Goal: Task Accomplishment & Management: Manage account settings

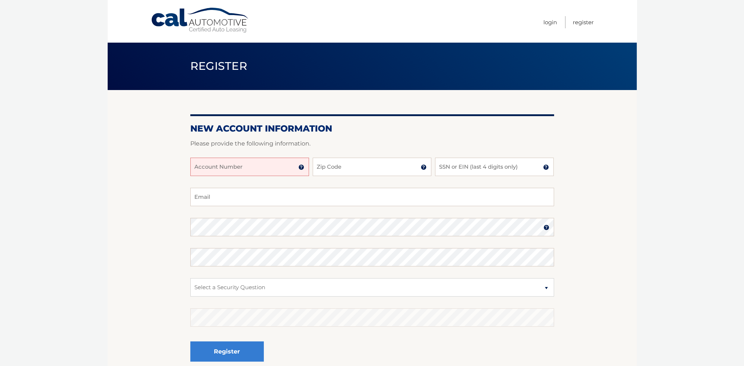
click at [300, 168] on img at bounding box center [301, 167] width 6 height 6
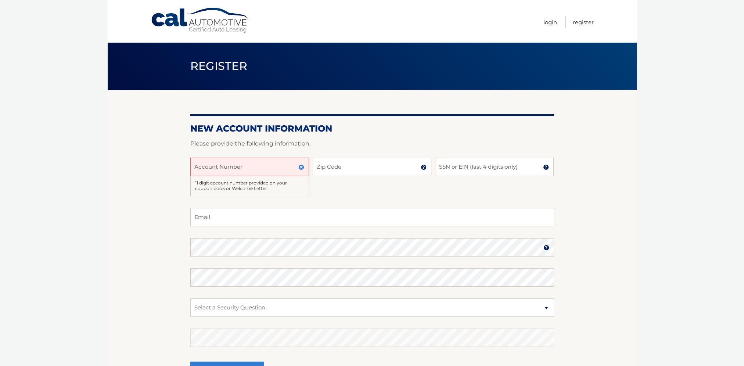
click at [300, 168] on img at bounding box center [301, 167] width 6 height 6
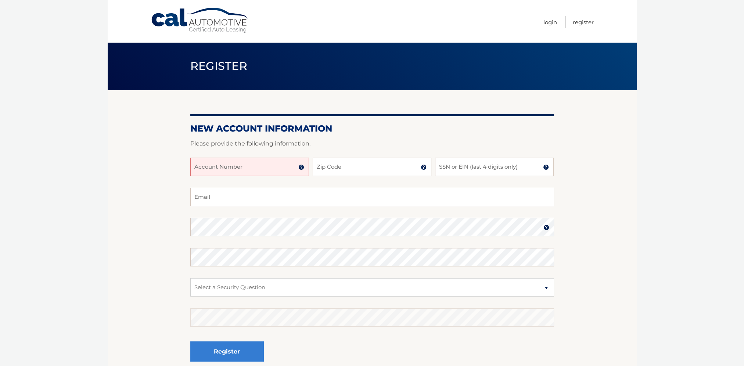
click at [280, 169] on input "Account Number" at bounding box center [249, 167] width 119 height 18
type input "44456020453"
click at [369, 162] on input "Zip Code" at bounding box center [372, 167] width 119 height 18
type input "14001"
click at [465, 166] on input "SSN or EIN (last 4 digits only)" at bounding box center [494, 167] width 119 height 18
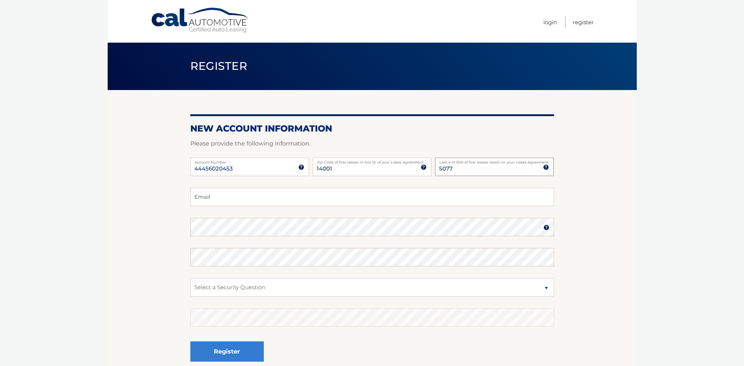
type input "5077"
click at [398, 195] on input "Email" at bounding box center [372, 197] width 364 height 18
type input "amm11685@yahoo.com"
click at [411, 291] on select "Select a Security Question What was the name of your elementary school? What is…" at bounding box center [372, 287] width 364 height 18
select select "3"
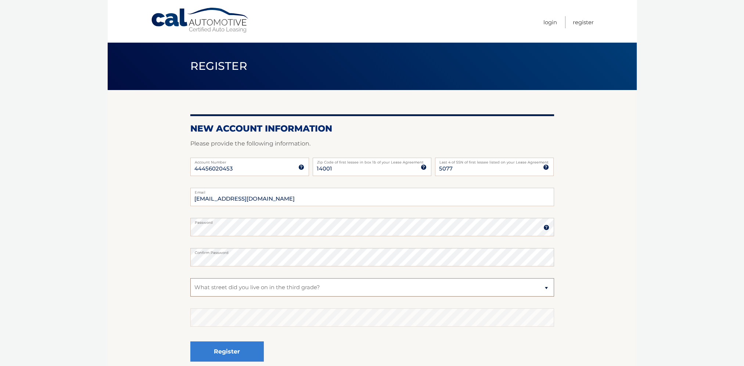
click at [190, 278] on select "Select a Security Question What was the name of your elementary school? What is…" at bounding box center [372, 287] width 364 height 18
click at [280, 301] on fieldset "amm11685@yahoo.com Email Password Password should be a minimum of 6 characters …" at bounding box center [372, 282] width 364 height 189
click at [234, 348] on button "Register" at bounding box center [226, 351] width 73 height 20
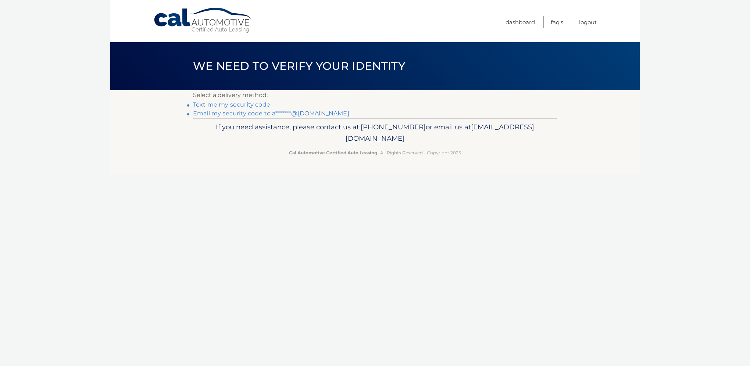
click at [248, 103] on link "Text me my security code" at bounding box center [231, 104] width 77 height 7
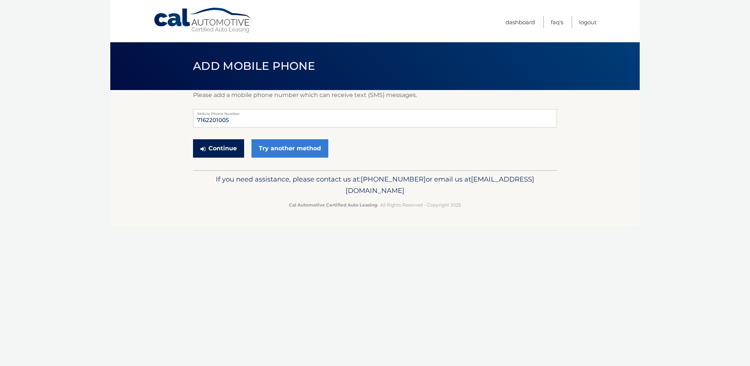
click at [228, 152] on button "Continue" at bounding box center [218, 148] width 51 height 18
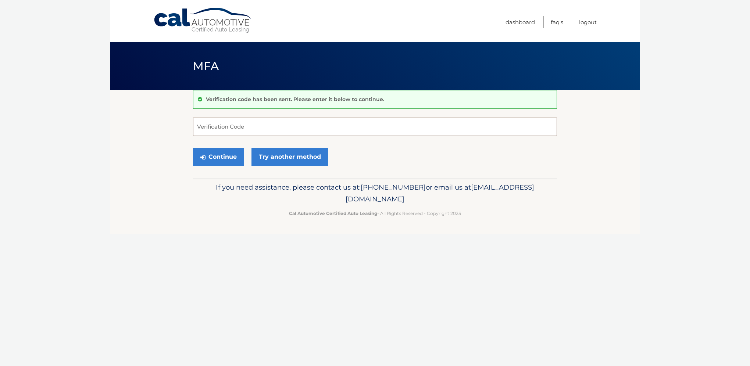
click at [293, 129] on input "Verification Code" at bounding box center [375, 127] width 364 height 18
type input "743916"
click at [193, 148] on button "Continue" at bounding box center [218, 157] width 51 height 18
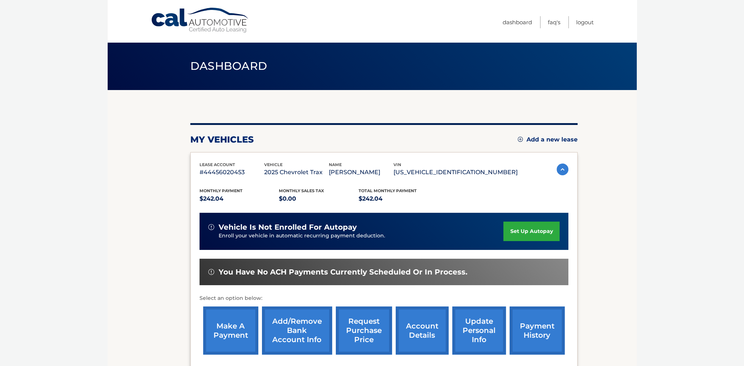
click at [538, 234] on link "set up autopay" at bounding box center [531, 231] width 56 height 19
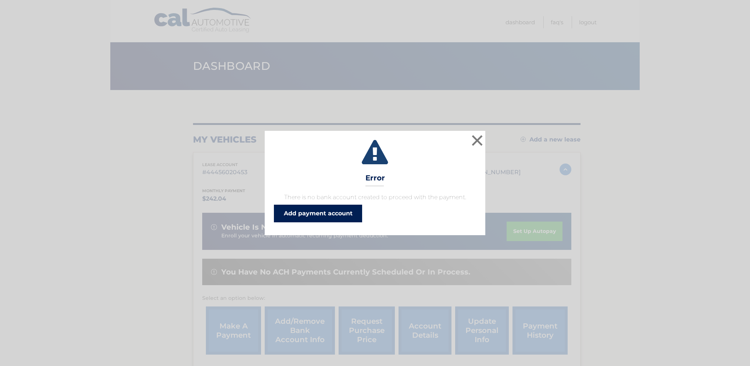
click at [313, 216] on link "Add payment account" at bounding box center [318, 214] width 88 height 18
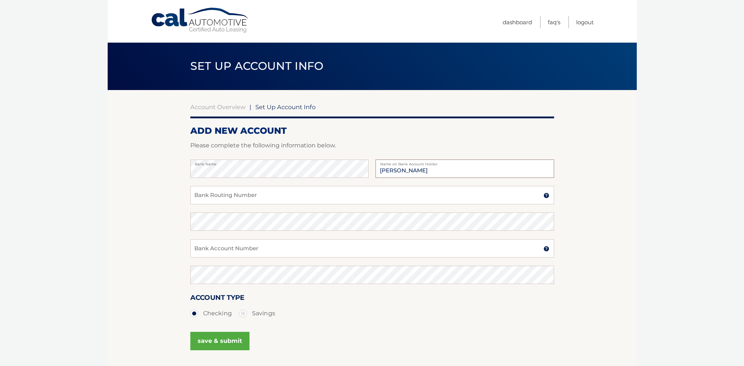
type input "Amy L Schulz"
click at [255, 194] on input "Bank Routing Number" at bounding box center [372, 195] width 364 height 18
type input "222379069"
click at [293, 251] on input "Bank Account Number" at bounding box center [372, 248] width 364 height 18
type input "14850000425667"
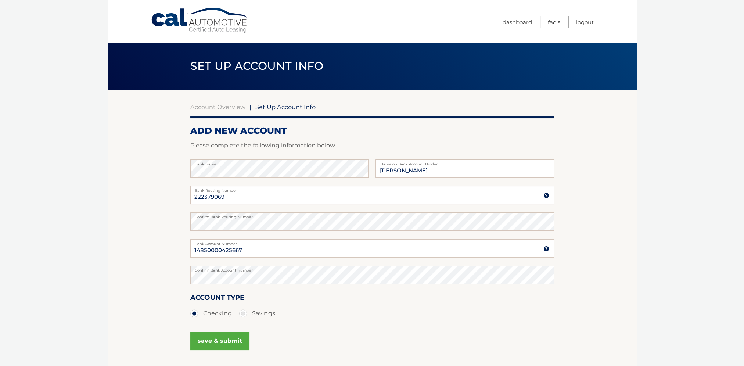
click at [241, 313] on label "Savings" at bounding box center [257, 313] width 36 height 15
click at [242, 313] on input "Savings" at bounding box center [245, 312] width 7 height 12
radio input "true"
click at [233, 345] on button "save & submit" at bounding box center [219, 341] width 59 height 18
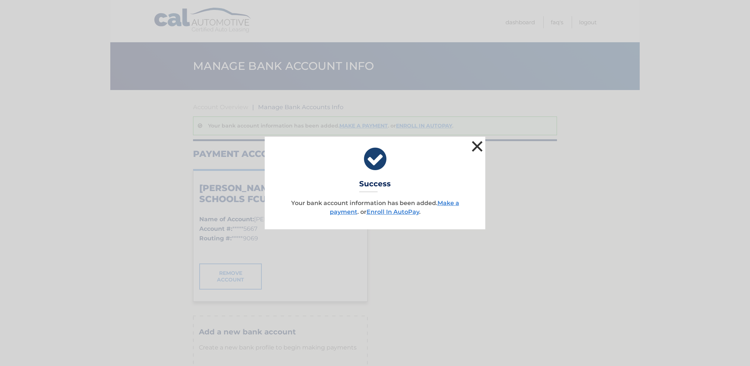
click at [479, 144] on button "×" at bounding box center [477, 146] width 15 height 15
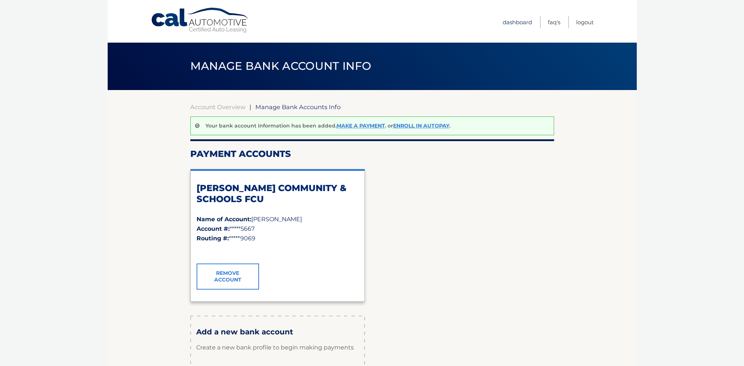
click at [520, 21] on link "Dashboard" at bounding box center [517, 22] width 29 height 12
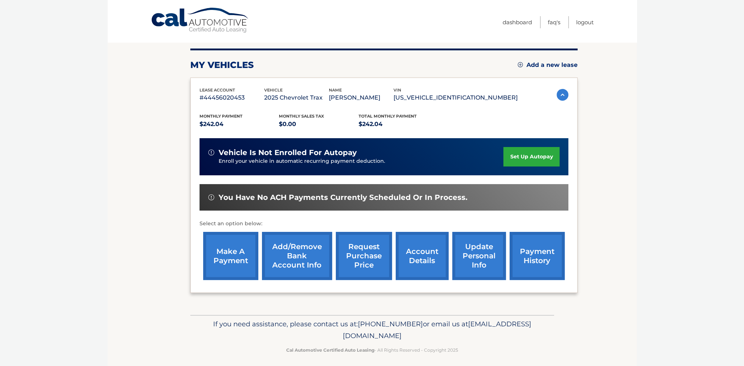
scroll to position [78, 0]
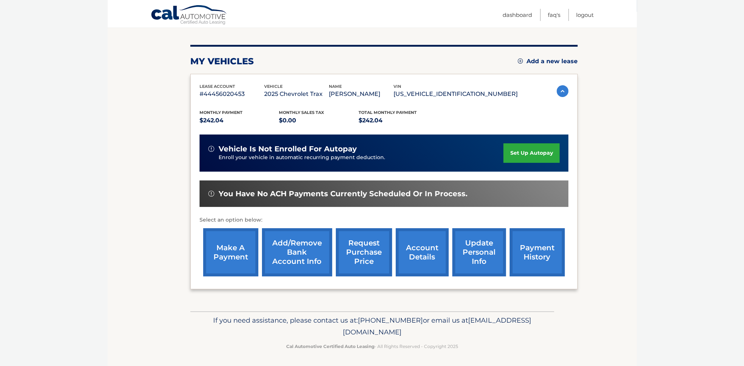
click at [228, 252] on link "make a payment" at bounding box center [230, 252] width 55 height 48
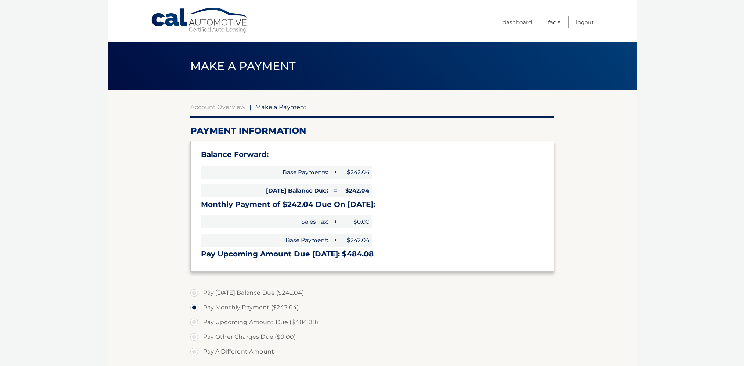
select select "YThiZjRiOWMtZTRlOS00MTJlLTk1YzgtMzgzNjBlZjFjYWFi"
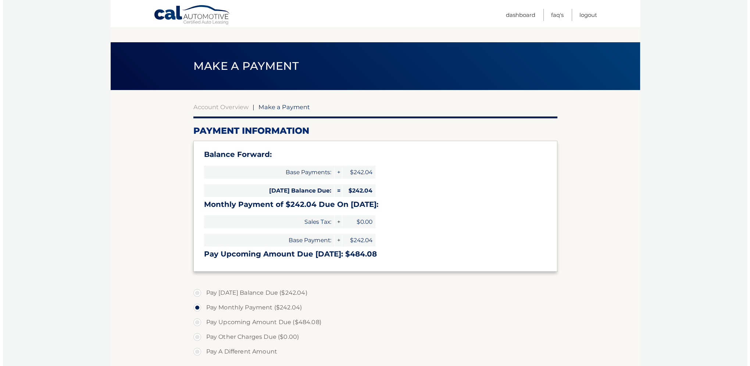
scroll to position [147, 0]
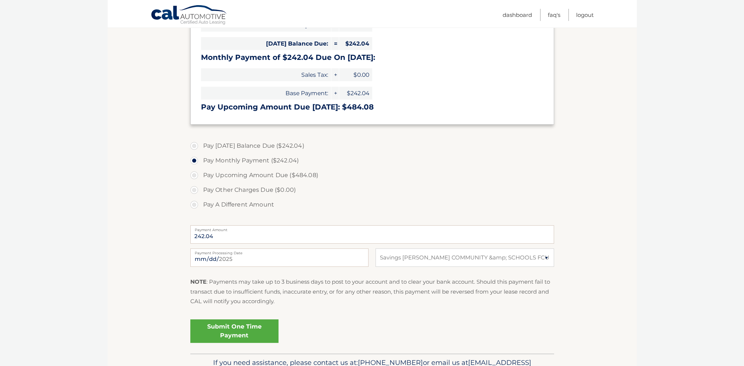
click at [234, 327] on link "Submit One Time Payment" at bounding box center [234, 331] width 88 height 24
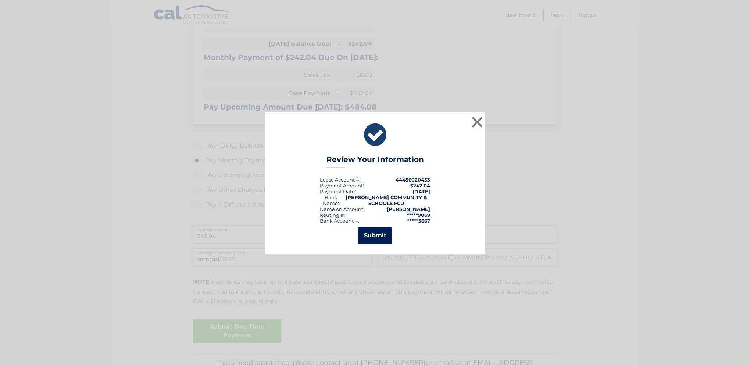
click at [372, 233] on button "Submit" at bounding box center [375, 236] width 34 height 18
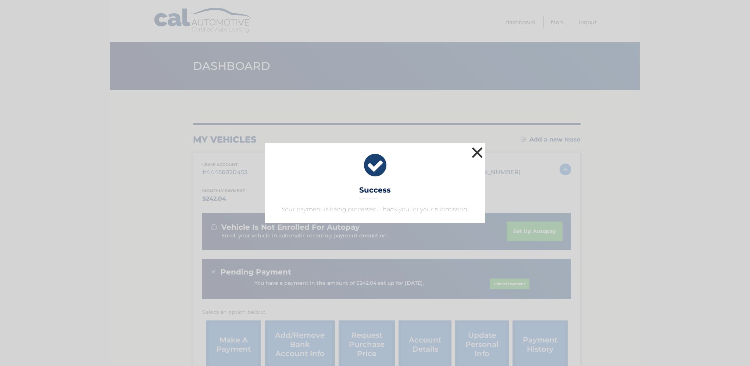
click at [477, 151] on button "×" at bounding box center [477, 152] width 15 height 15
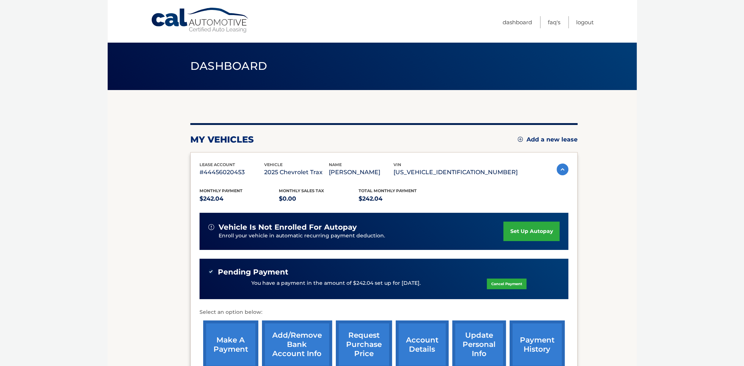
click at [522, 232] on link "set up autopay" at bounding box center [531, 231] width 56 height 19
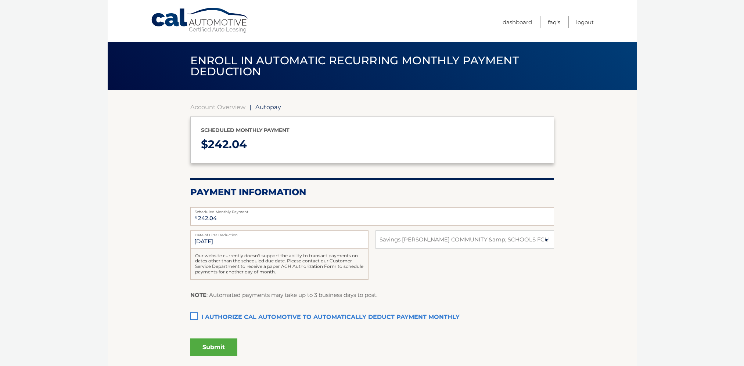
select select "YThiZjRiOWMtZTRlOS00MTJlLTk1YzgtMzgzNjBlZjFjYWFi"
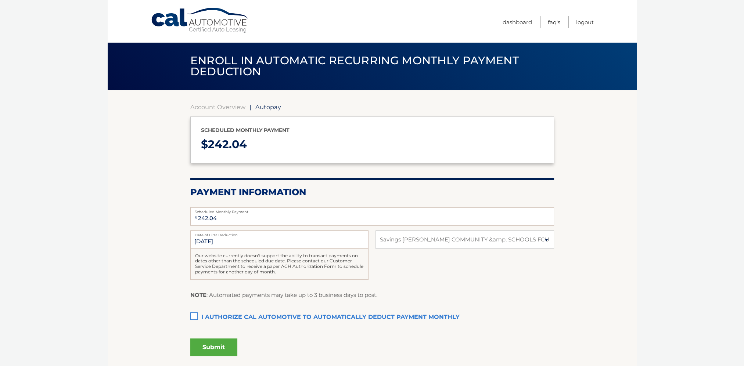
click at [194, 315] on label "I authorize cal automotive to automatically deduct payment monthly This checkbo…" at bounding box center [372, 317] width 364 height 15
click at [0, 0] on input "I authorize cal automotive to automatically deduct payment monthly This checkbo…" at bounding box center [0, 0] width 0 height 0
click at [219, 346] on button "Submit" at bounding box center [213, 347] width 47 height 18
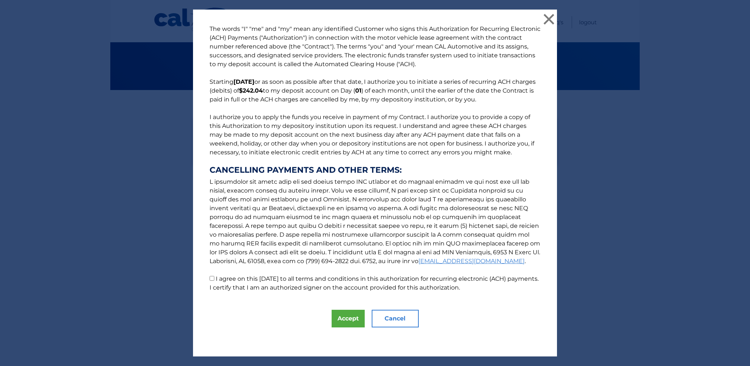
click at [209, 280] on input "I agree on this [DATE] to all terms and conditions in this authorization for re…" at bounding box center [211, 278] width 5 height 5
checkbox input "true"
click at [342, 316] on button "Accept" at bounding box center [347, 319] width 33 height 18
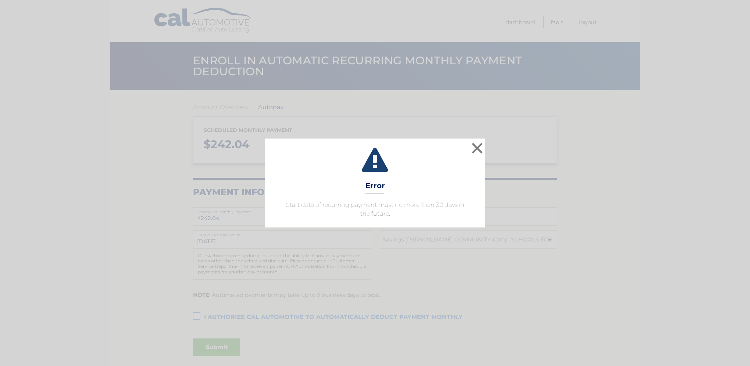
select select "YThiZjRiOWMtZTRlOS00MTJlLTk1YzgtMzgzNjBlZjFjYWFi"
click at [477, 146] on button "×" at bounding box center [477, 148] width 15 height 15
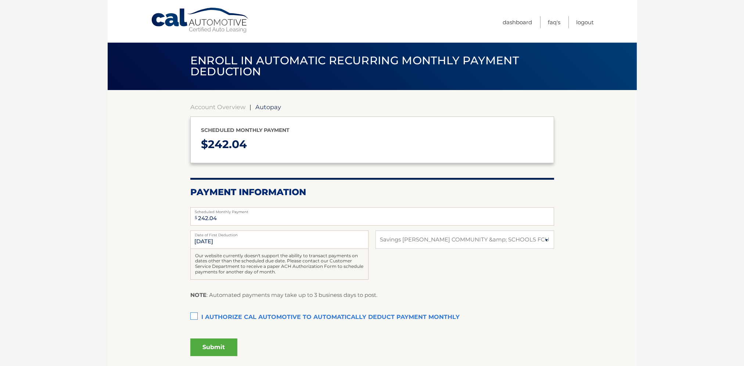
click at [193, 315] on label "I authorize cal automotive to automatically deduct payment monthly This checkbo…" at bounding box center [372, 317] width 364 height 15
click at [0, 0] on input "I authorize cal automotive to automatically deduct payment monthly This checkbo…" at bounding box center [0, 0] width 0 height 0
click at [205, 340] on button "Submit" at bounding box center [213, 347] width 47 height 18
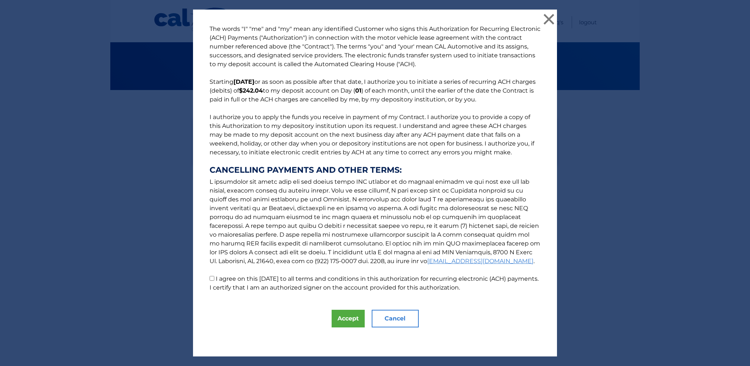
click at [205, 278] on p "The words "I" "me" and "my" mean any identified Customer who signs this Authori…" at bounding box center [374, 159] width 345 height 268
click at [209, 279] on input "I agree on this [DATE] to all terms and conditions in this authorization for re…" at bounding box center [211, 278] width 5 height 5
checkbox input "true"
click at [331, 319] on button "Accept" at bounding box center [347, 319] width 33 height 18
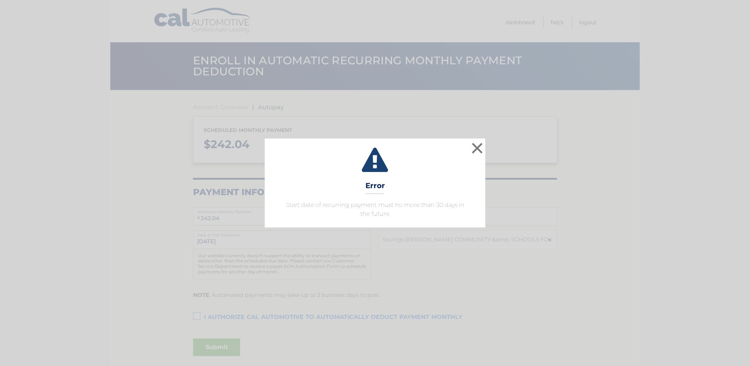
select select "YThiZjRiOWMtZTRlOS00MTJlLTk1YzgtMzgzNjBlZjFjYWFi"
click at [475, 151] on button "×" at bounding box center [477, 148] width 15 height 15
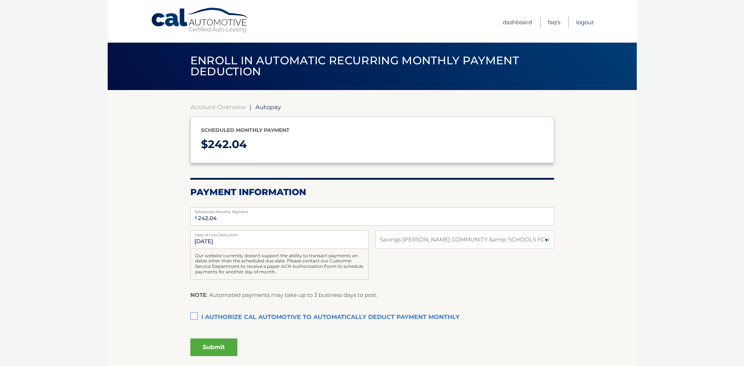
click at [585, 22] on link "Logout" at bounding box center [585, 22] width 18 height 12
